Goal: Task Accomplishment & Management: Manage account settings

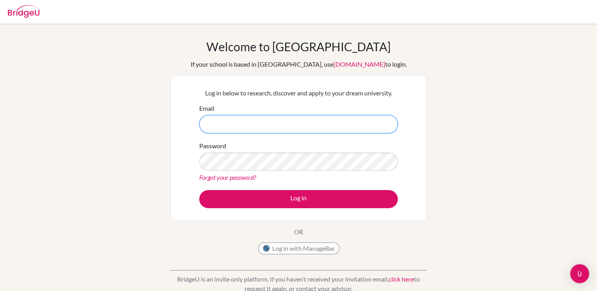
paste input "[PERSON_NAME][EMAIL_ADDRESS][PERSON_NAME][DOMAIN_NAME]"
click at [288, 130] on input "[PERSON_NAME][EMAIL_ADDRESS][PERSON_NAME][DOMAIN_NAME]" at bounding box center [298, 124] width 198 height 18
type input "[PERSON_NAME][EMAIL_ADDRESS][PERSON_NAME][DOMAIN_NAME]"
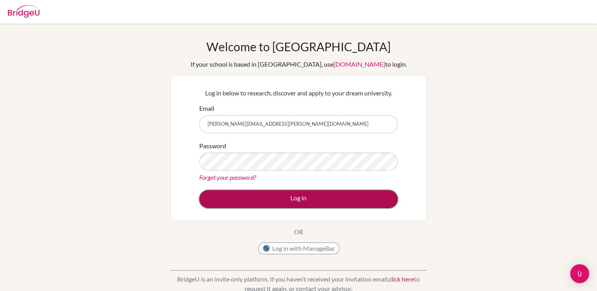
click at [373, 200] on button "Log in" at bounding box center [298, 199] width 198 height 18
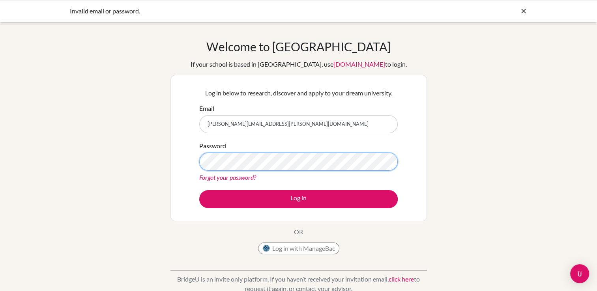
click at [199, 190] on button "Log in" at bounding box center [298, 199] width 198 height 18
click at [527, 11] on div "Invalid email or password." at bounding box center [298, 11] width 597 height 22
click at [522, 11] on icon at bounding box center [524, 11] width 8 height 8
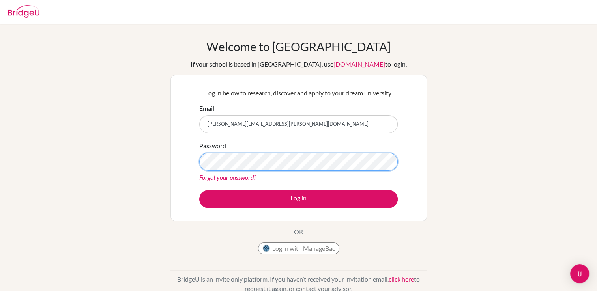
click at [199, 190] on button "Log in" at bounding box center [298, 199] width 198 height 18
click at [247, 176] on link "Forgot your password?" at bounding box center [227, 177] width 57 height 7
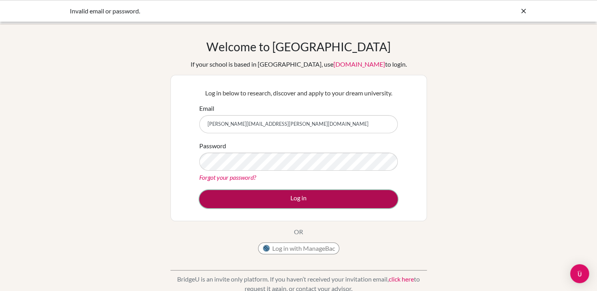
click at [364, 200] on button "Log in" at bounding box center [298, 199] width 198 height 18
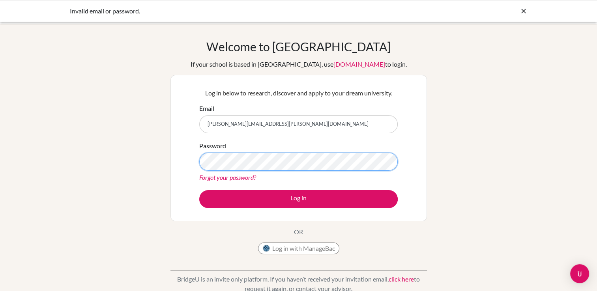
click at [199, 190] on button "Log in" at bounding box center [298, 199] width 198 height 18
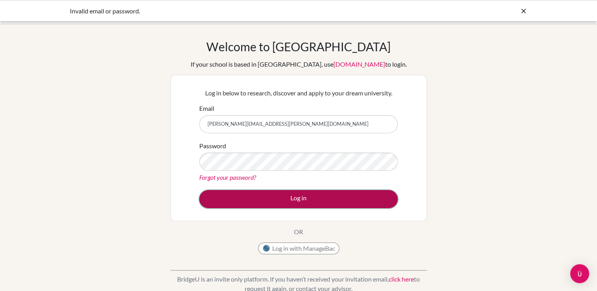
click at [251, 204] on button "Log in" at bounding box center [298, 199] width 198 height 18
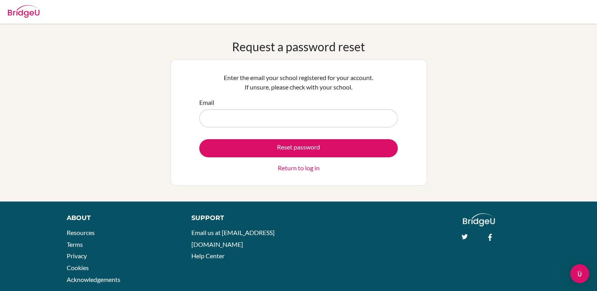
click at [251, 117] on input "Email" at bounding box center [298, 118] width 198 height 18
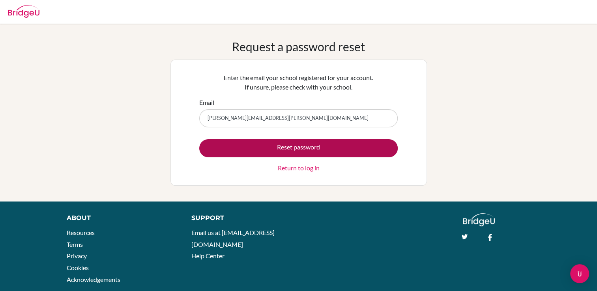
type input "shantel.olivier@isaruba.com"
click at [333, 147] on button "Reset password" at bounding box center [298, 148] width 198 height 18
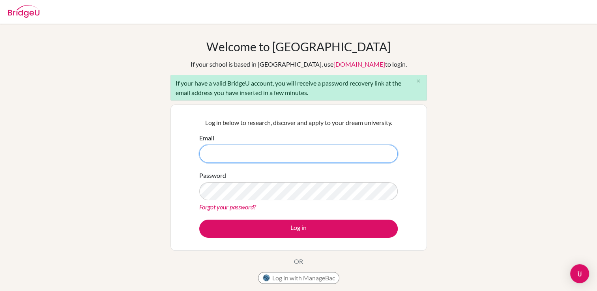
click at [346, 152] on input "Email" at bounding box center [298, 154] width 198 height 18
click at [354, 151] on input "Email" at bounding box center [298, 154] width 198 height 18
click at [352, 152] on input "Email" at bounding box center [298, 154] width 198 height 18
type input "shantel.olivier@isaruba.com"
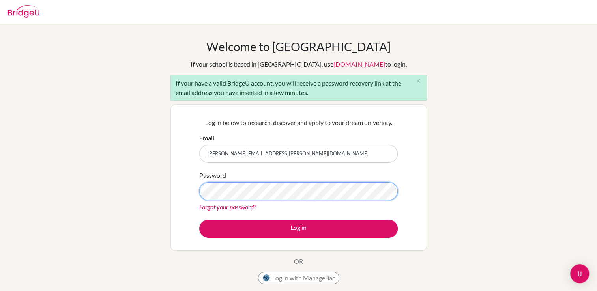
click at [199, 220] on button "Log in" at bounding box center [298, 229] width 198 height 18
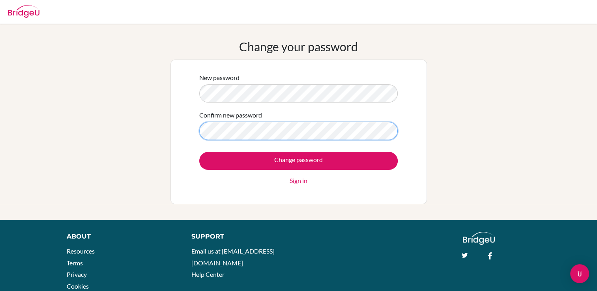
click at [199, 152] on input "Change password" at bounding box center [298, 161] width 198 height 18
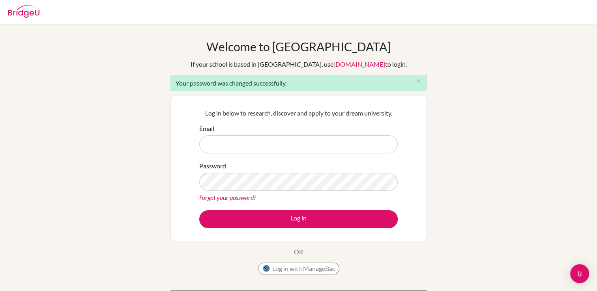
click at [249, 156] on form "Email Password Forgot your password? Log in" at bounding box center [298, 176] width 198 height 105
click at [241, 152] on input "Email" at bounding box center [298, 144] width 198 height 18
paste input "[PERSON_NAME][EMAIL_ADDRESS][PERSON_NAME][DOMAIN_NAME]"
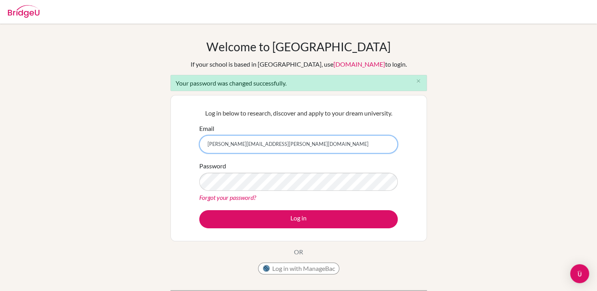
type input "[PERSON_NAME][EMAIL_ADDRESS][PERSON_NAME][DOMAIN_NAME]"
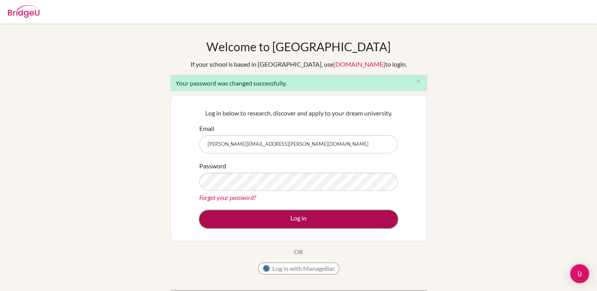
click at [266, 218] on button "Log in" at bounding box center [298, 219] width 198 height 18
